Goal: Information Seeking & Learning: Compare options

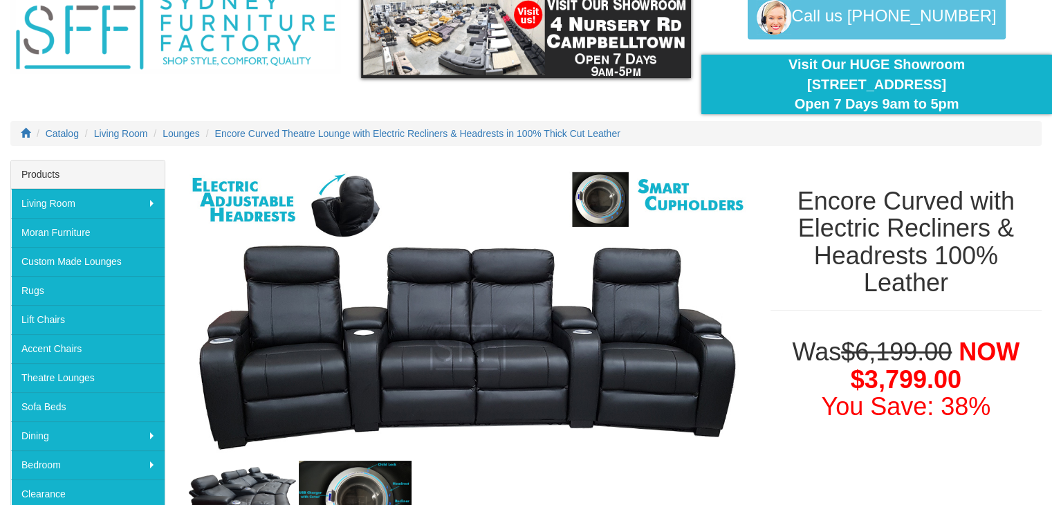
scroll to position [138, 0]
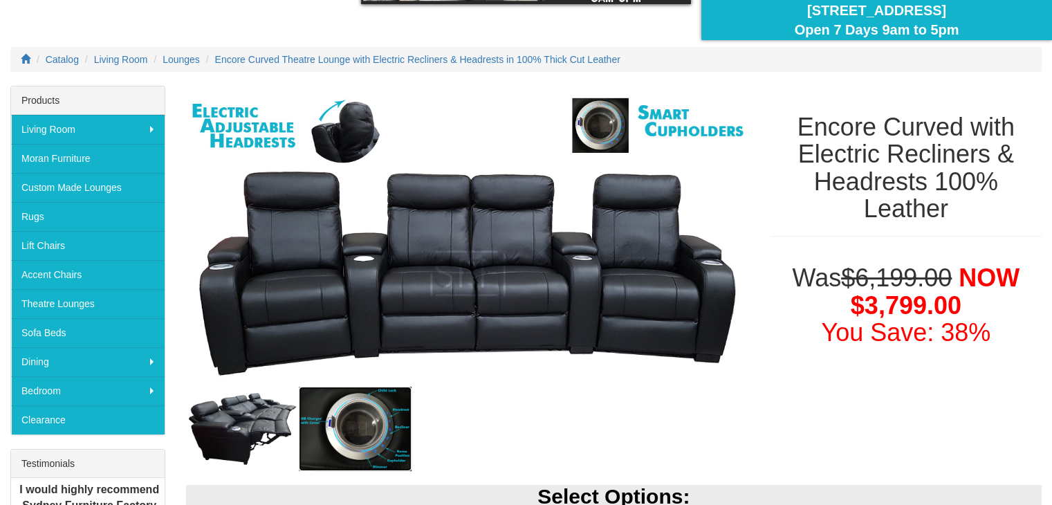
click at [365, 424] on img at bounding box center [355, 429] width 113 height 84
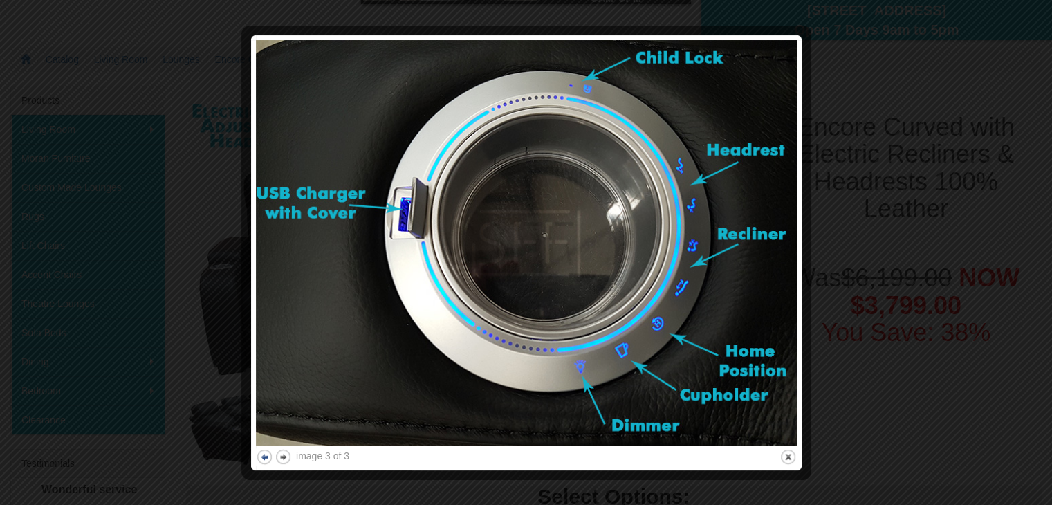
click at [263, 459] on button "previous" at bounding box center [264, 456] width 17 height 17
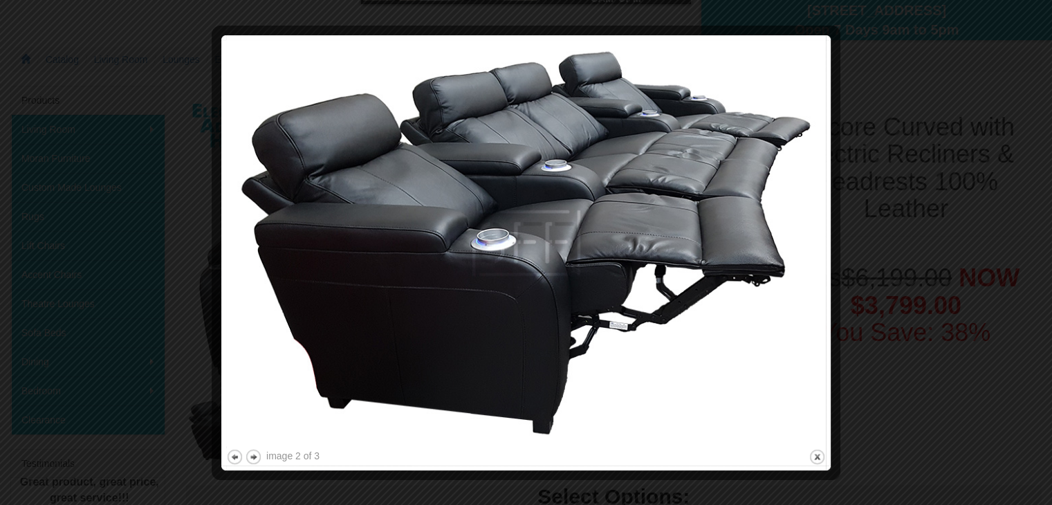
click at [265, 460] on div "image 2 of 3 previous next close" at bounding box center [526, 253] width 600 height 426
click at [238, 457] on button "previous" at bounding box center [234, 456] width 17 height 17
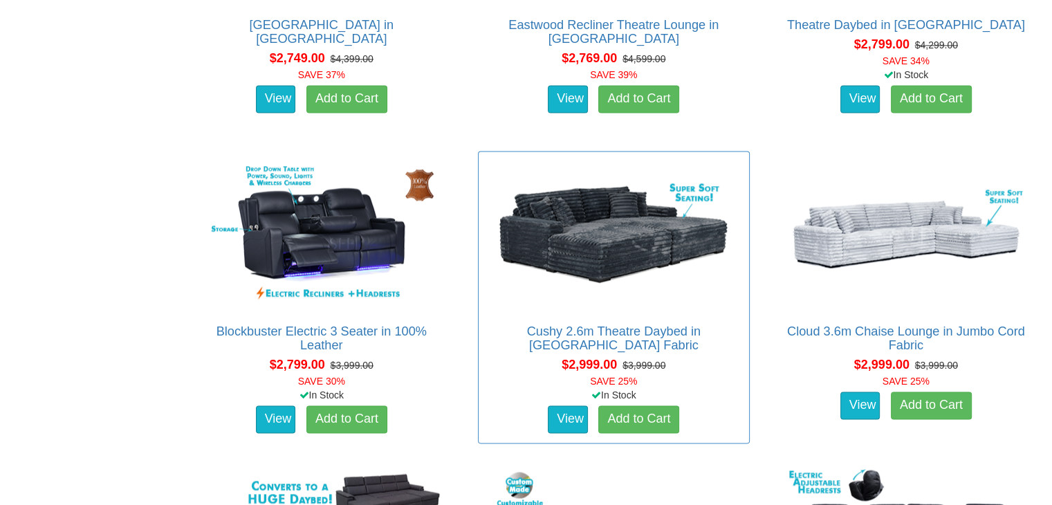
scroll to position [2007, 0]
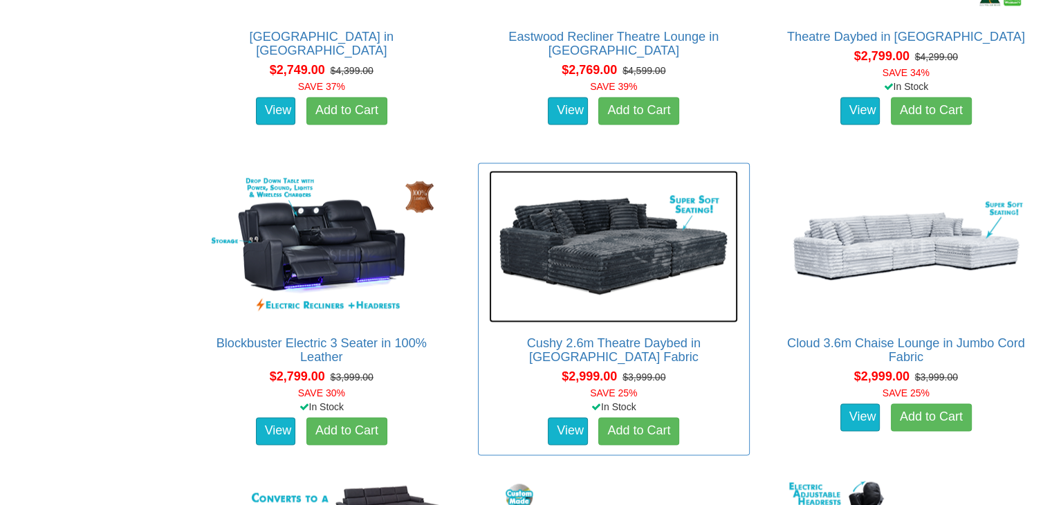
click at [631, 247] on img at bounding box center [613, 246] width 249 height 152
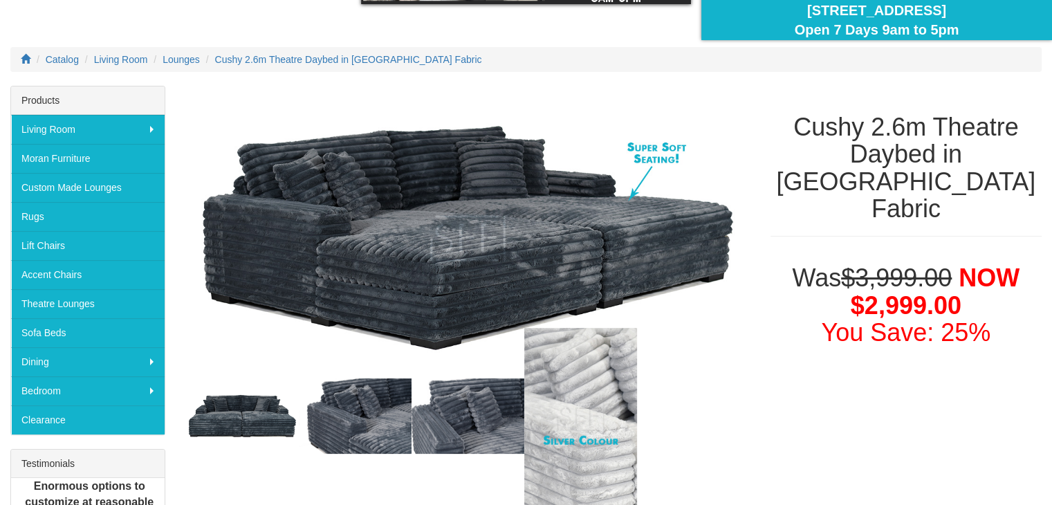
scroll to position [346, 0]
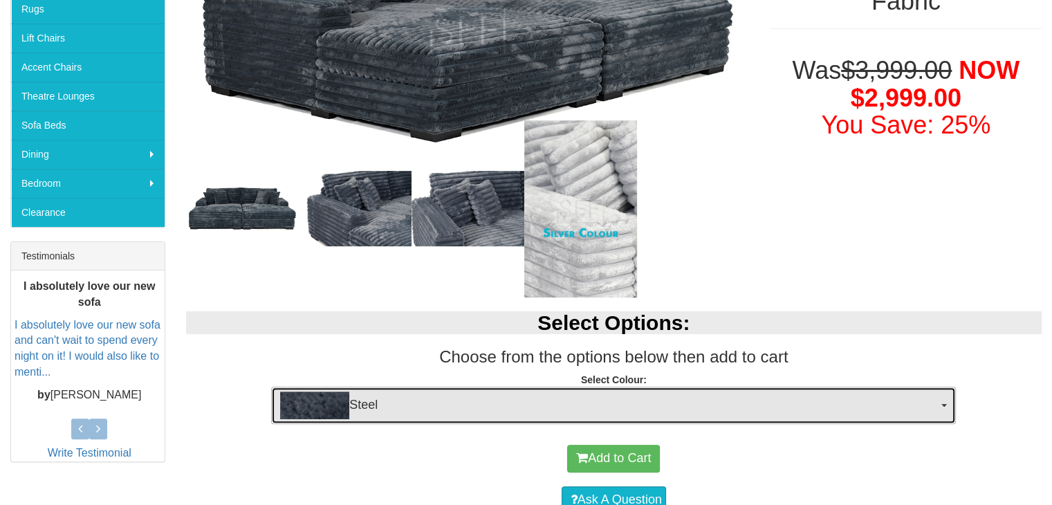
click at [922, 409] on span "Steel" at bounding box center [609, 406] width 658 height 28
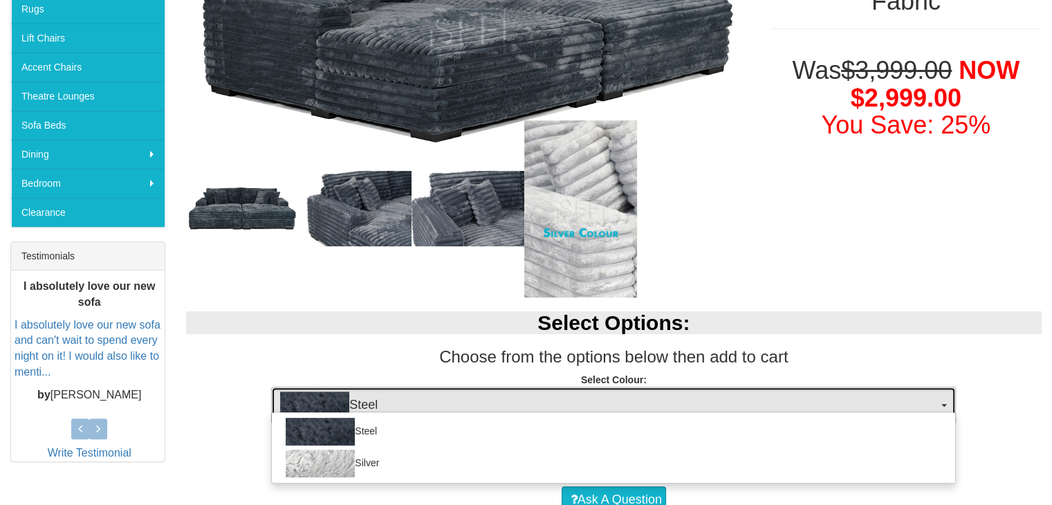
click at [922, 409] on span "Steel" at bounding box center [609, 406] width 658 height 28
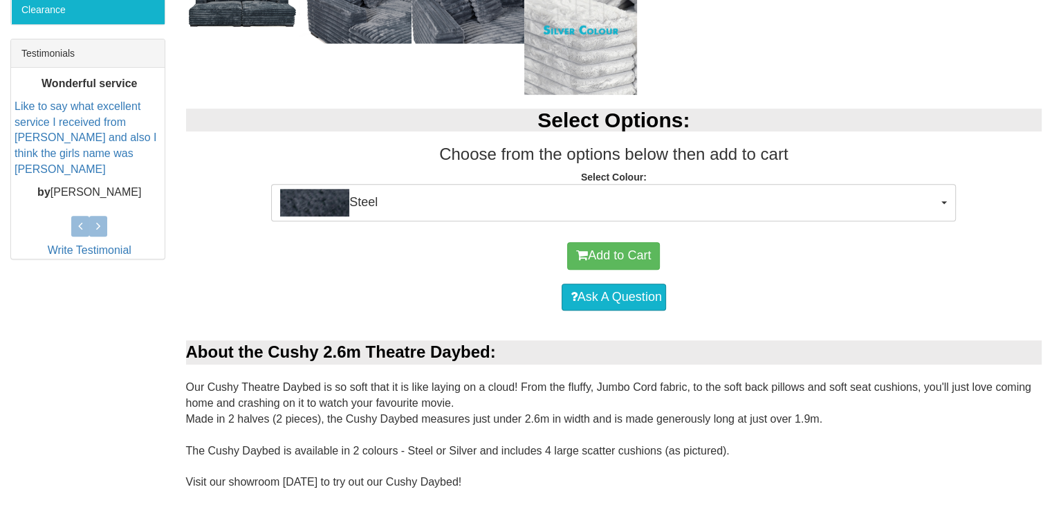
scroll to position [208, 0]
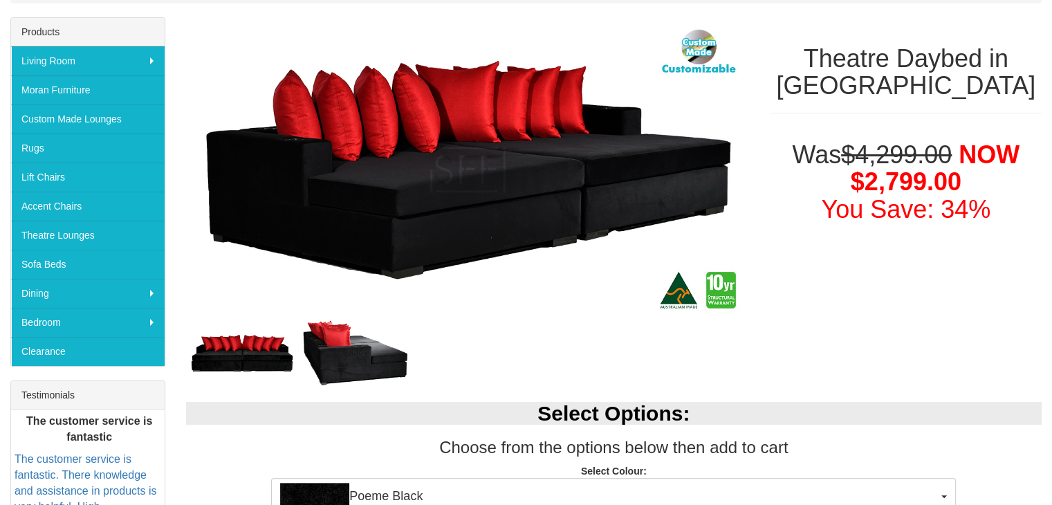
scroll to position [208, 0]
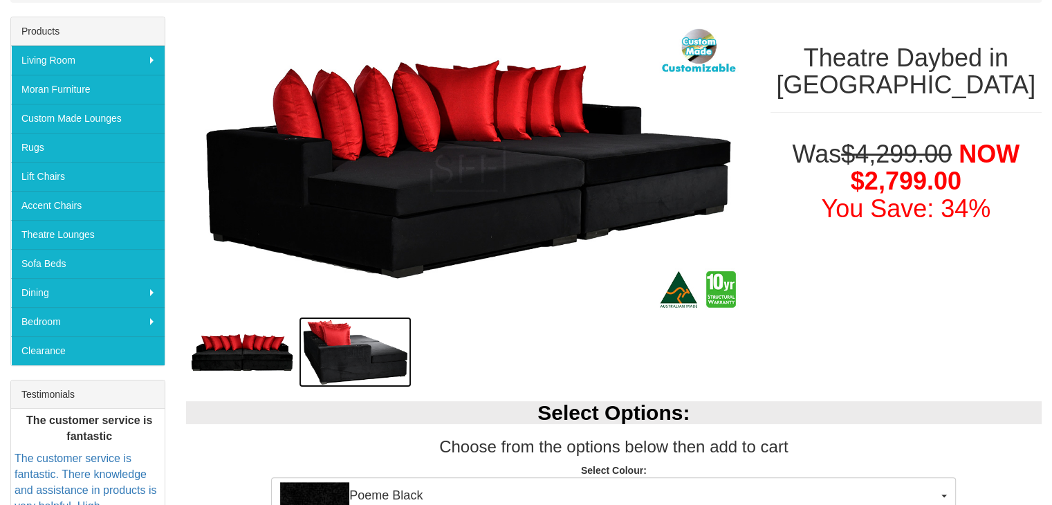
click at [345, 359] on img at bounding box center [355, 352] width 113 height 71
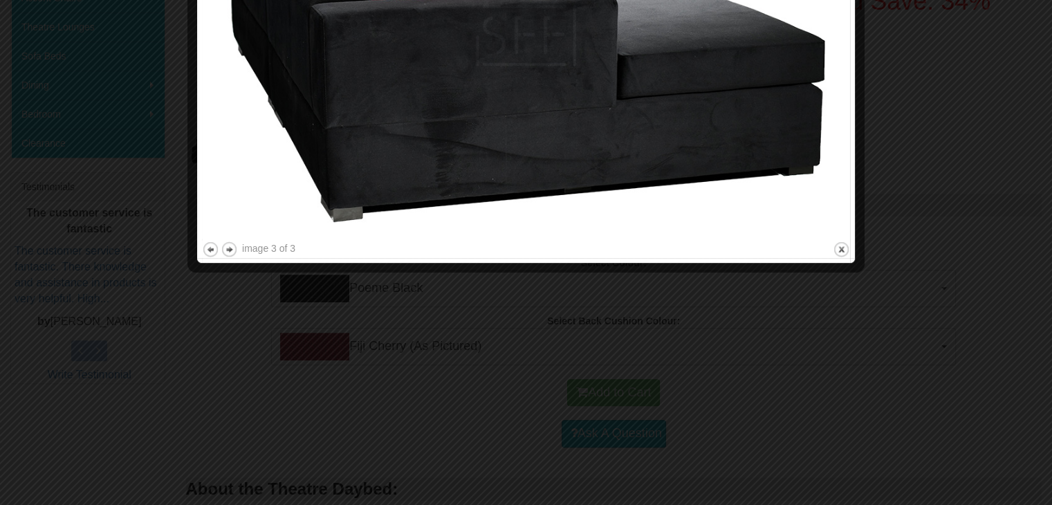
scroll to position [277, 0]
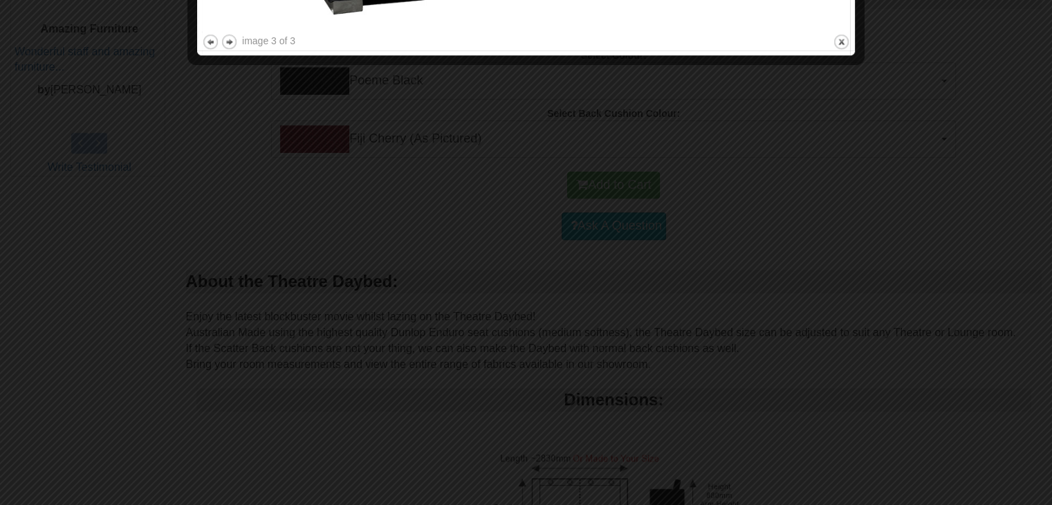
click at [362, 334] on div at bounding box center [526, 252] width 1052 height 505
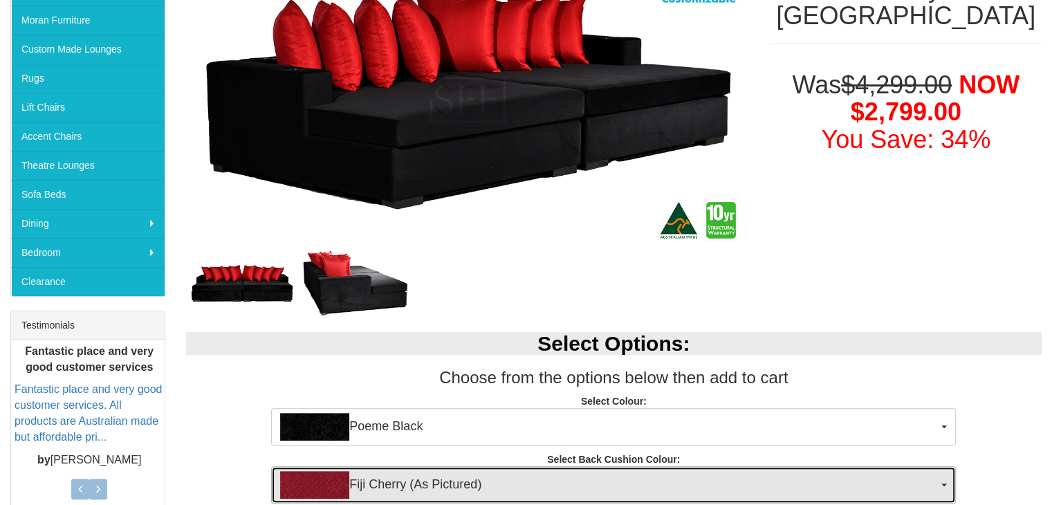
click at [296, 488] on img "button" at bounding box center [314, 485] width 69 height 28
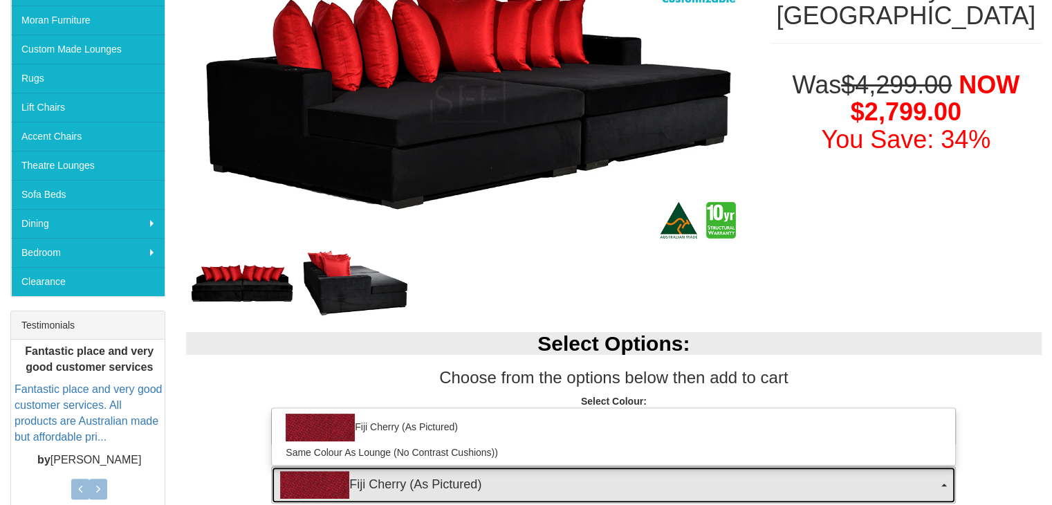
click at [319, 486] on img "button" at bounding box center [314, 485] width 69 height 28
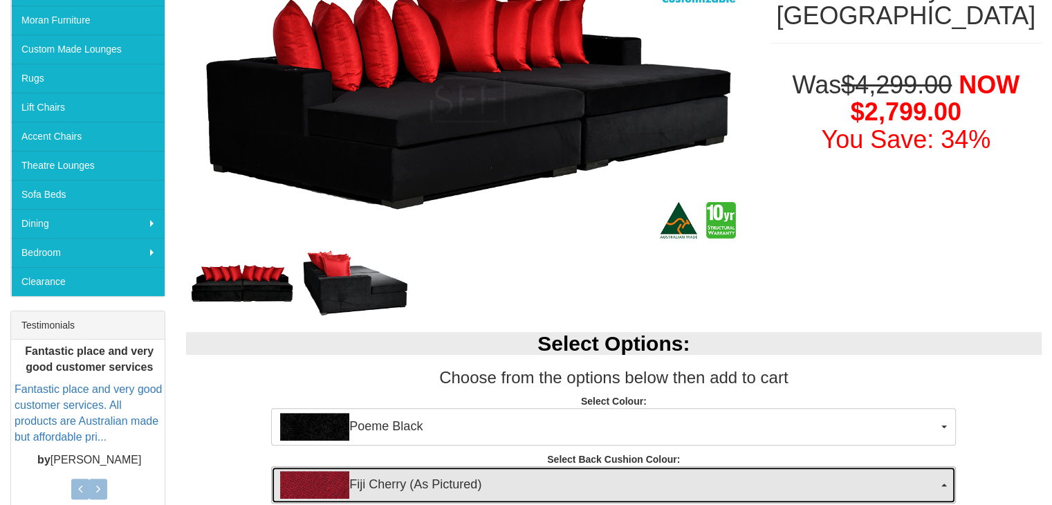
click at [316, 485] on img "button" at bounding box center [314, 485] width 69 height 28
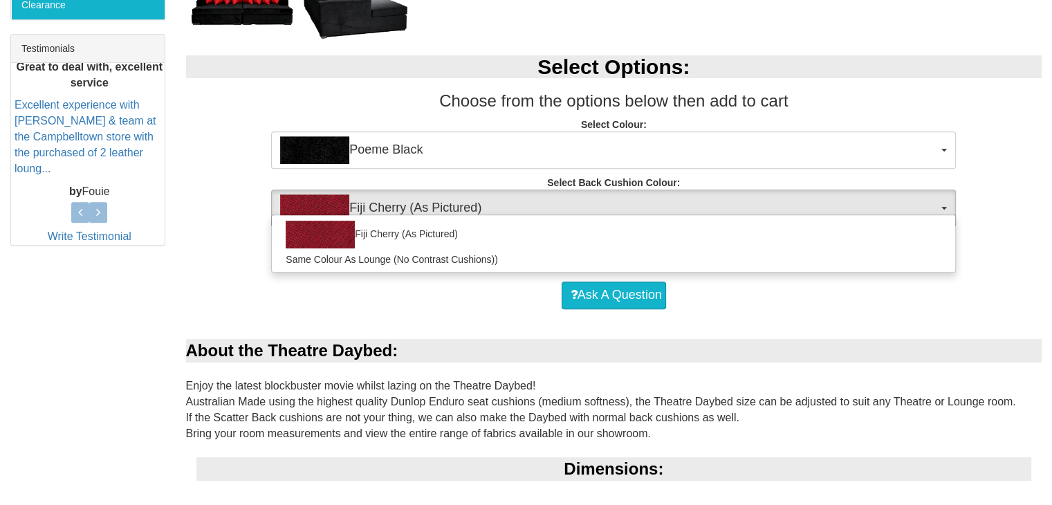
click at [407, 305] on div "Ask A Question" at bounding box center [614, 296] width 843 height 42
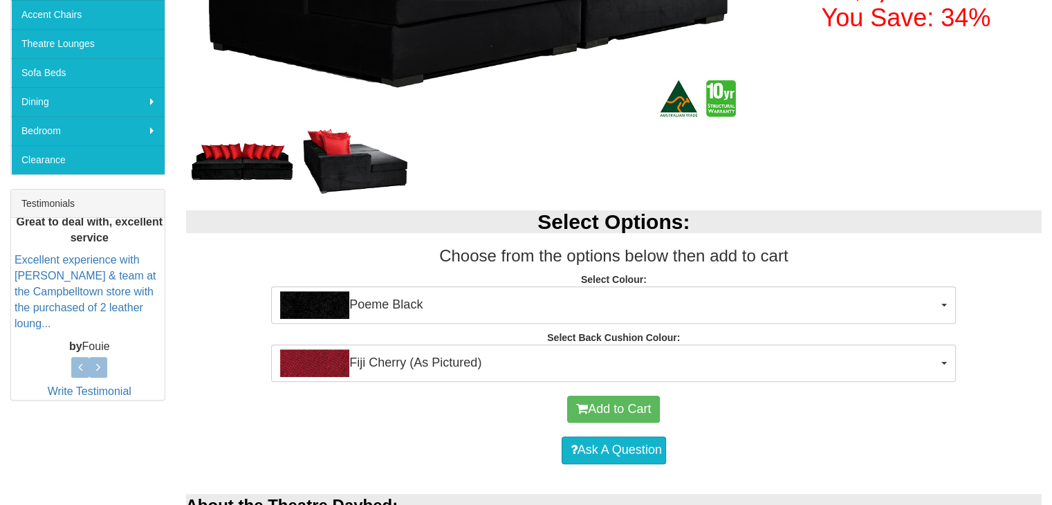
scroll to position [138, 0]
